Goal: Task Accomplishment & Management: Manage account settings

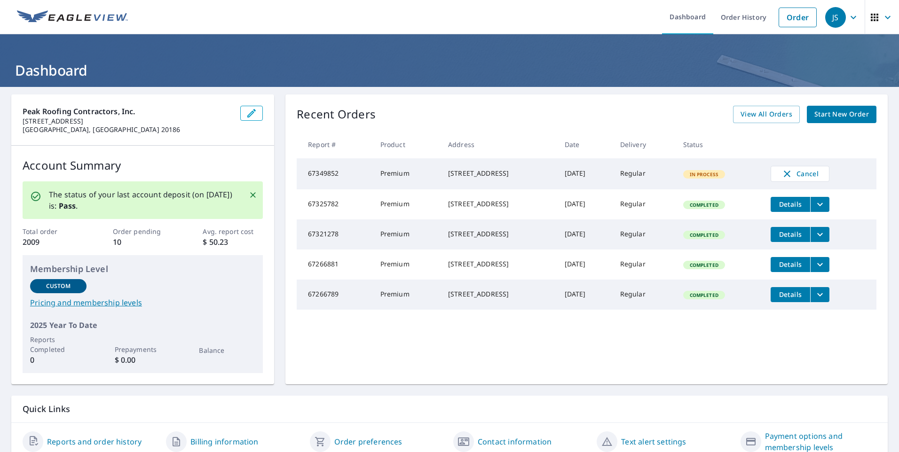
click at [848, 15] on icon "button" at bounding box center [853, 17] width 11 height 11
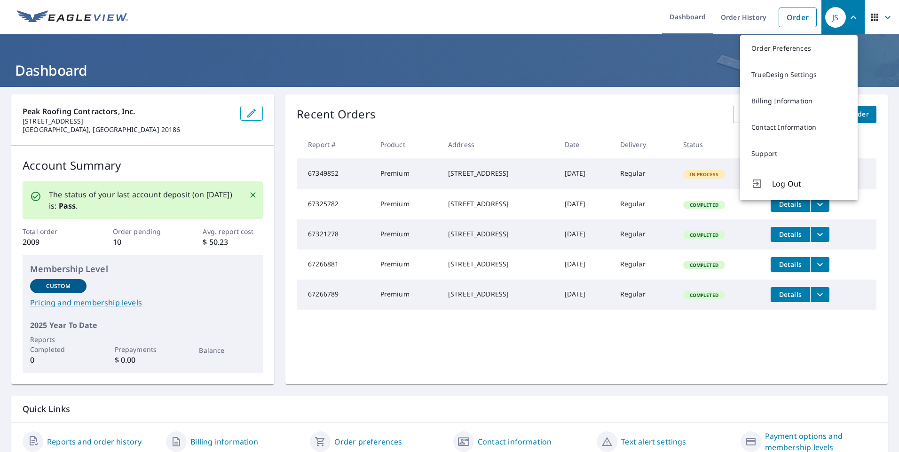
click at [679, 63] on h1 "Dashboard" at bounding box center [449, 70] width 877 height 19
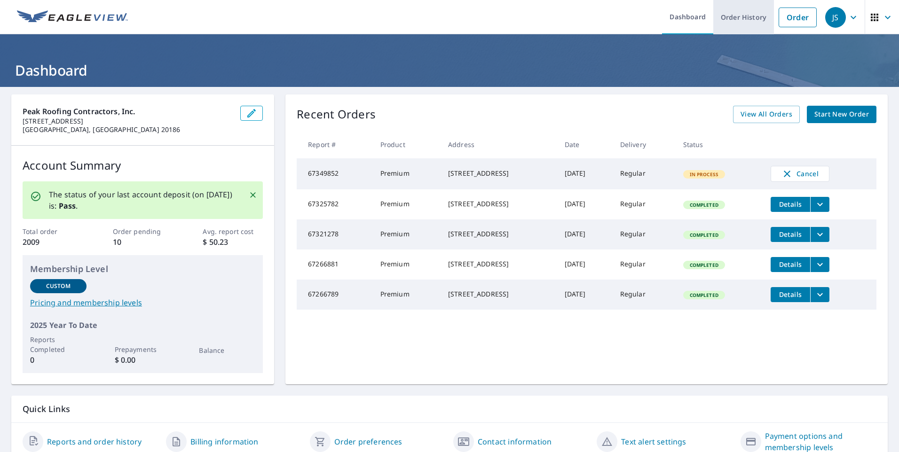
click at [734, 19] on link "Order History" at bounding box center [744, 17] width 61 height 34
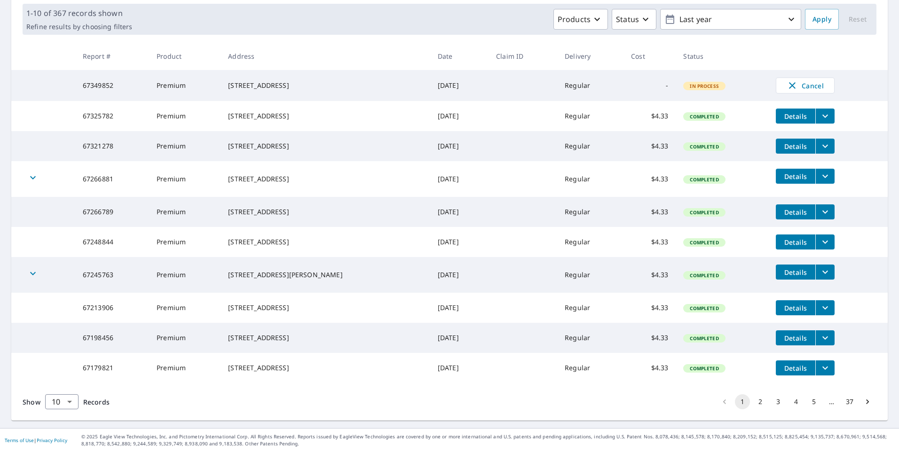
scroll to position [167, 0]
click at [755, 402] on button "2" at bounding box center [760, 402] width 15 height 15
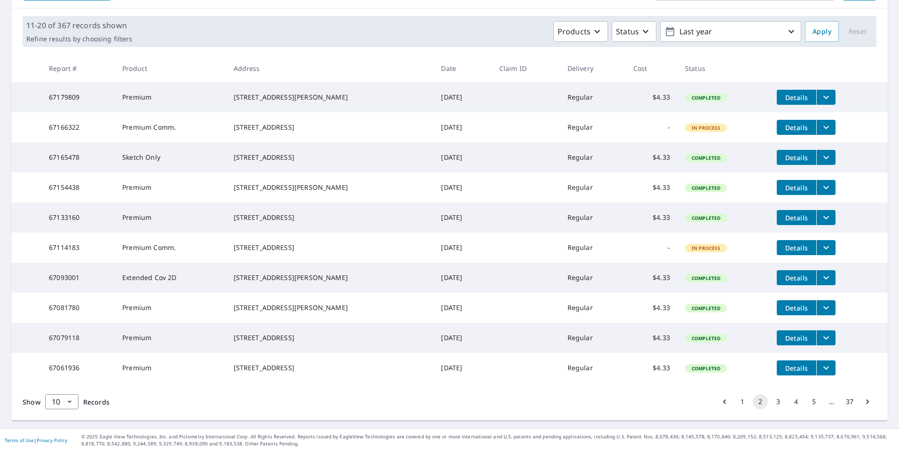
scroll to position [164, 0]
click at [771, 402] on button "3" at bounding box center [778, 402] width 15 height 15
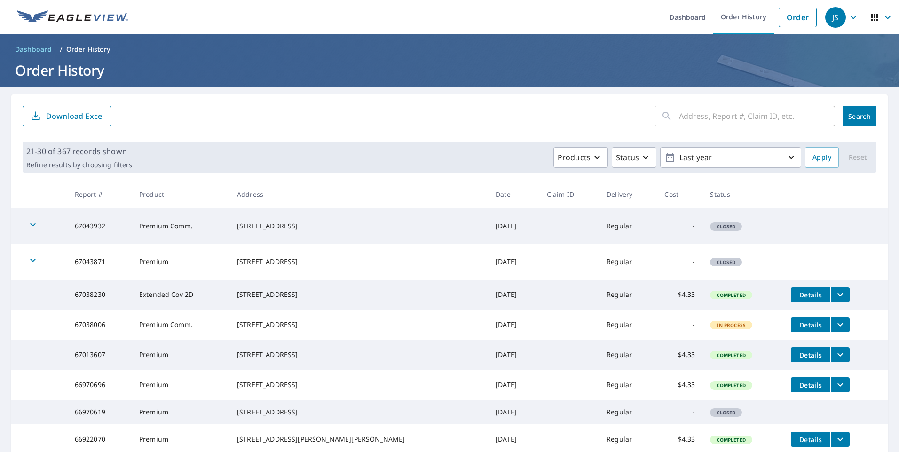
click at [848, 18] on icon "button" at bounding box center [853, 17] width 11 height 11
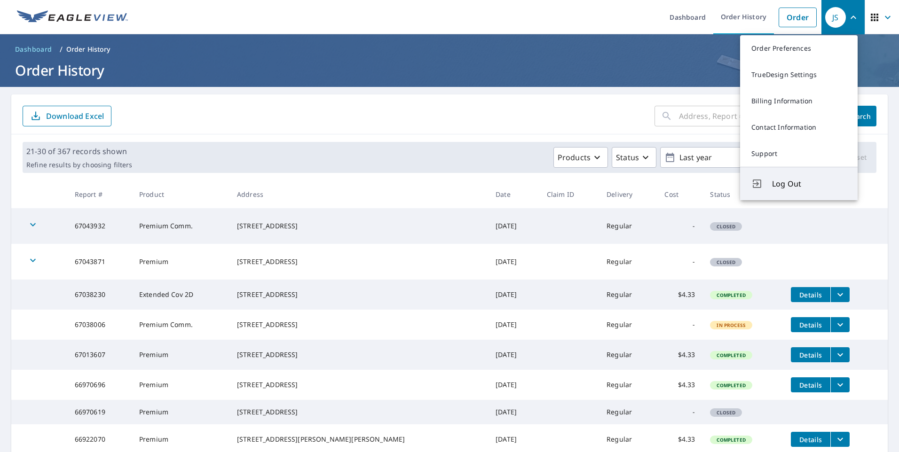
click at [786, 184] on span "Log Out" at bounding box center [809, 183] width 74 height 11
